Goal: Transaction & Acquisition: Purchase product/service

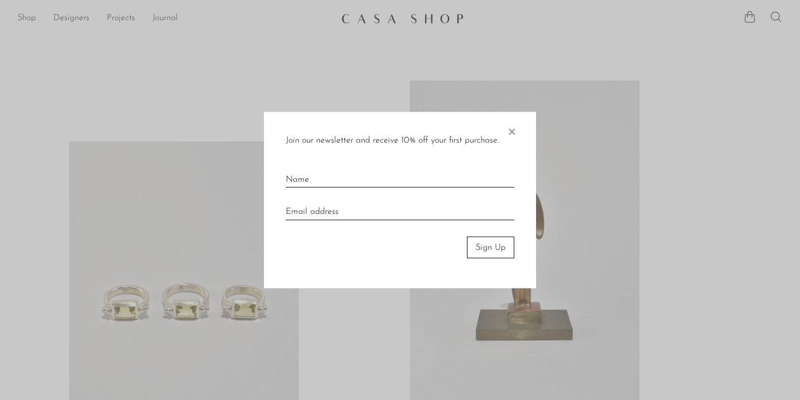
click at [511, 130] on span "×" at bounding box center [511, 129] width 11 height 35
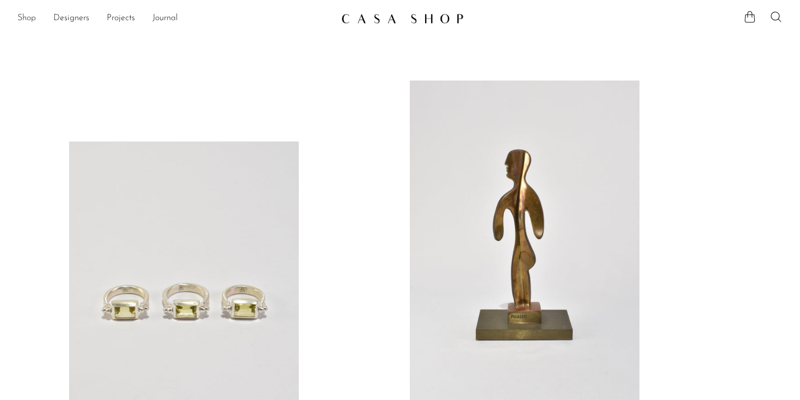
click at [32, 18] on link "Shop" at bounding box center [26, 18] width 18 height 14
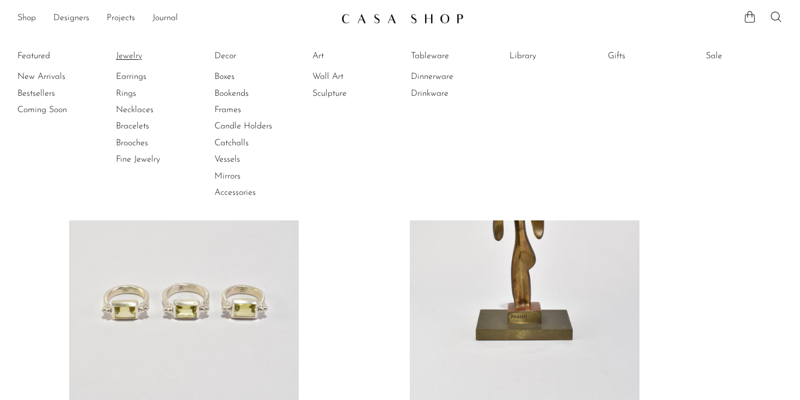
click at [140, 52] on link "Jewelry" at bounding box center [157, 56] width 82 height 12
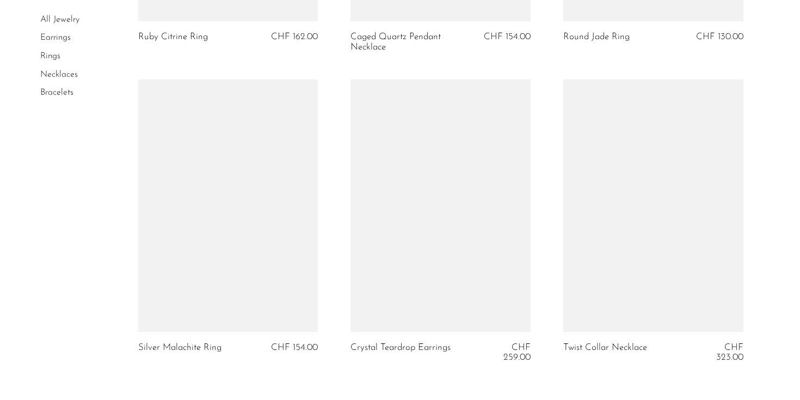
scroll to position [3637, 0]
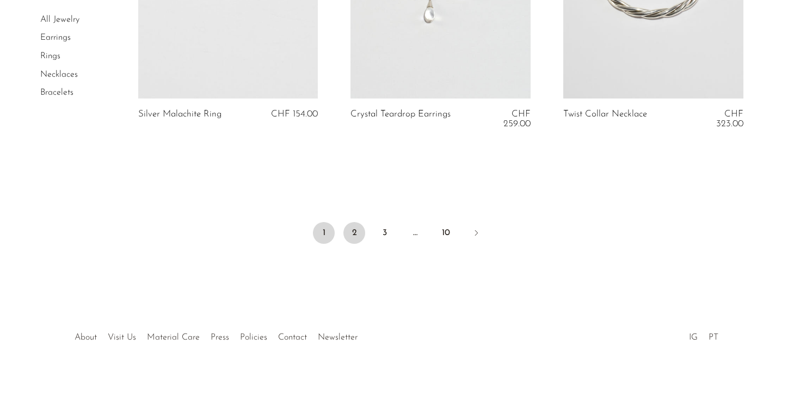
click at [355, 225] on link "2" at bounding box center [354, 233] width 22 height 22
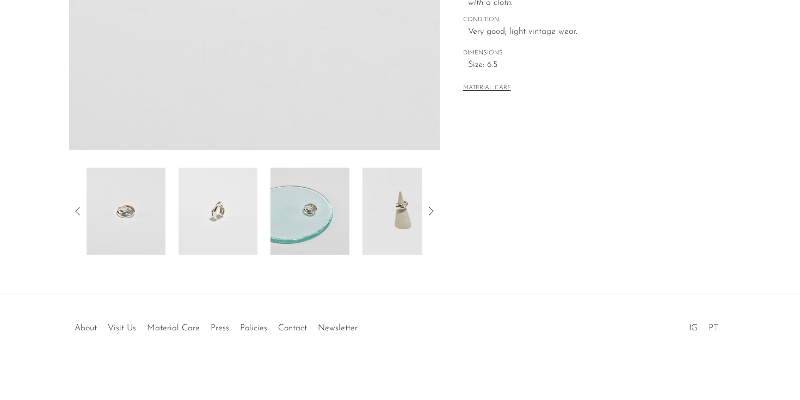
click at [230, 221] on img at bounding box center [217, 211] width 79 height 87
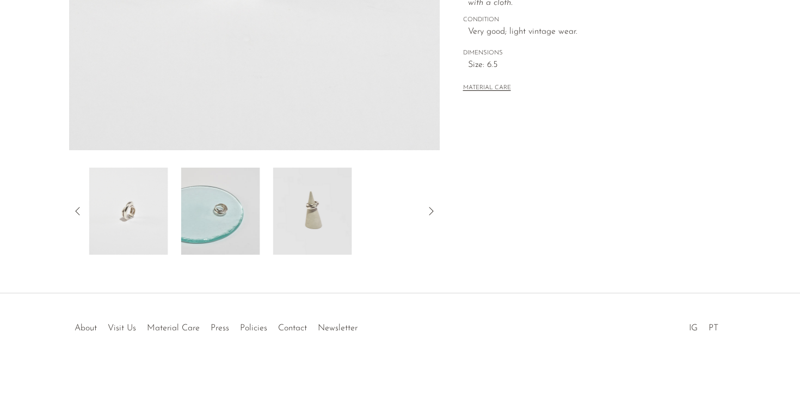
scroll to position [237, 0]
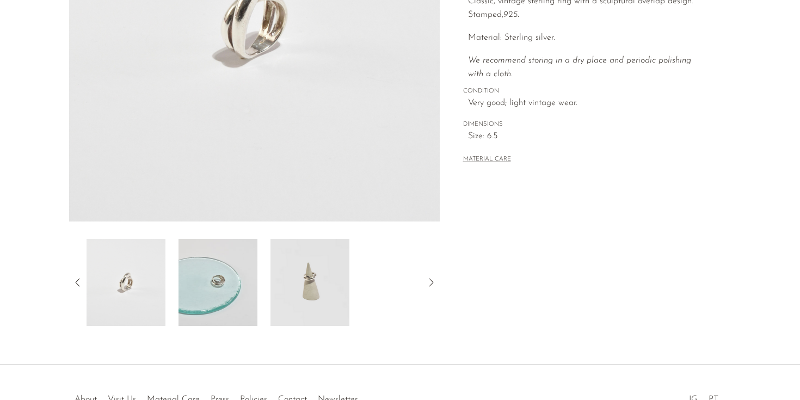
click at [232, 288] on img at bounding box center [217, 282] width 79 height 87
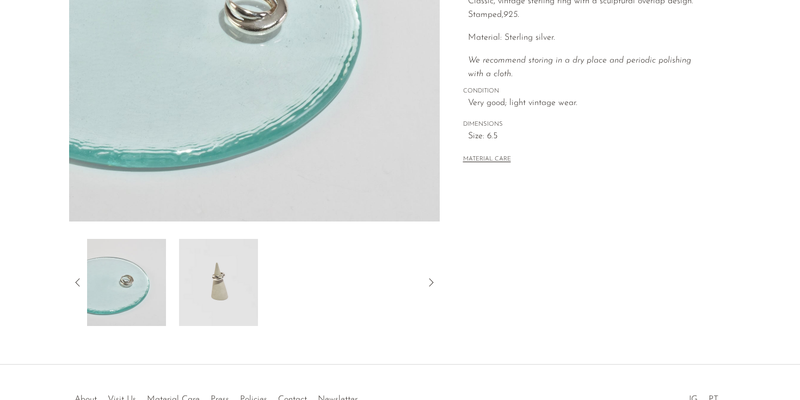
click at [231, 293] on img at bounding box center [218, 282] width 79 height 87
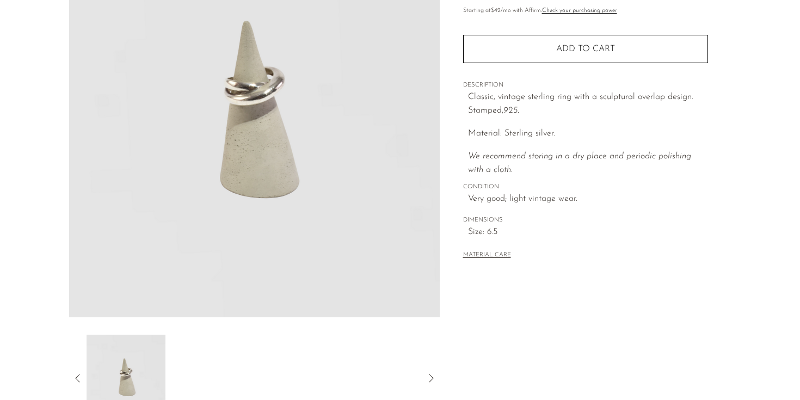
scroll to position [139, 0]
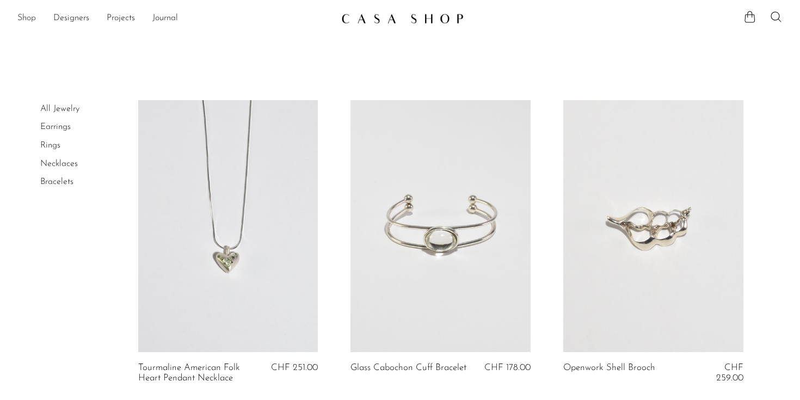
click at [33, 14] on link "Shop" at bounding box center [26, 18] width 18 height 14
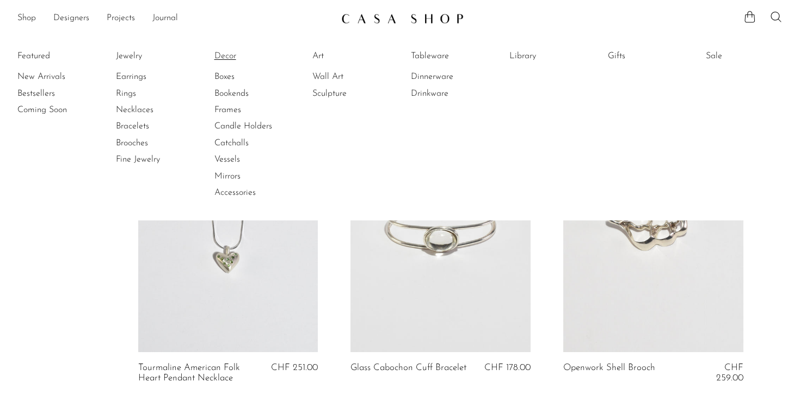
click at [221, 55] on link "Decor" at bounding box center [255, 56] width 82 height 12
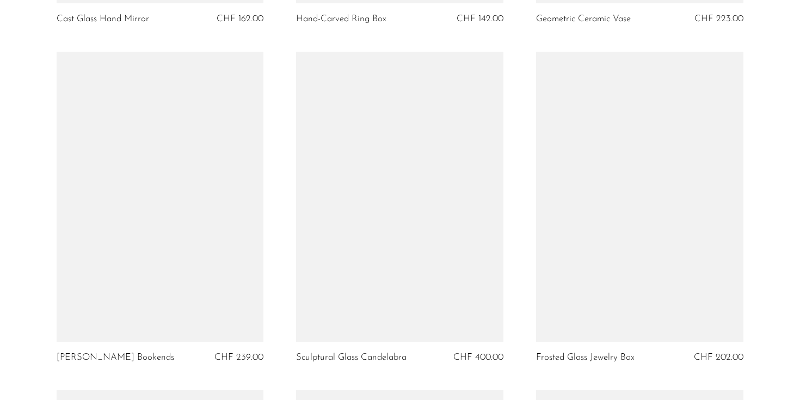
scroll to position [2430, 0]
